Goal: Task Accomplishment & Management: Manage account settings

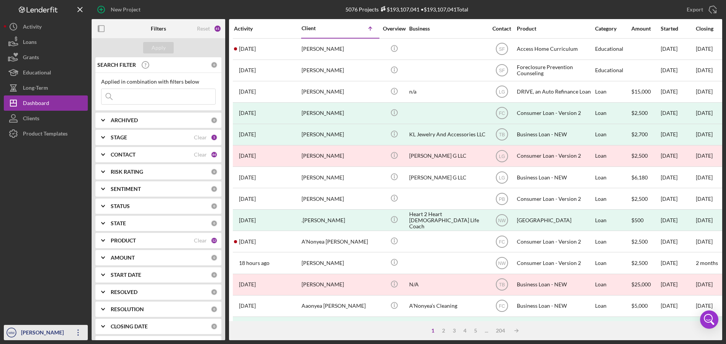
click at [77, 331] on icon "Icon/Overflow" at bounding box center [78, 332] width 19 height 19
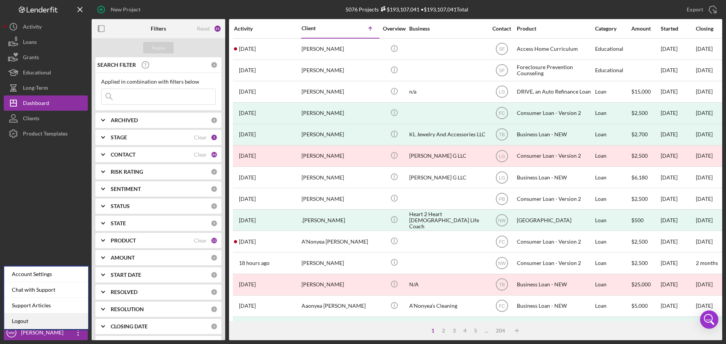
click at [57, 323] on link "Logout" at bounding box center [46, 321] width 84 height 16
